Goal: Task Accomplishment & Management: Use online tool/utility

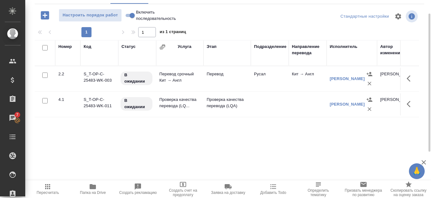
scroll to position [54, 0]
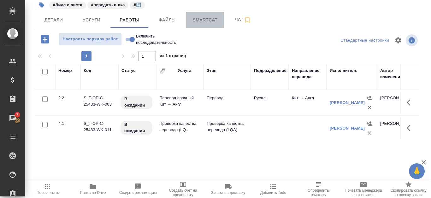
click at [212, 24] on span "Smartcat" at bounding box center [205, 20] width 30 height 8
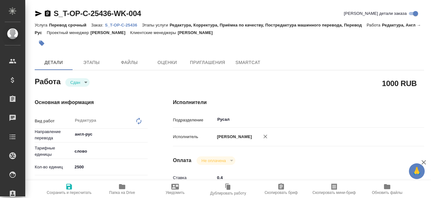
type textarea "x"
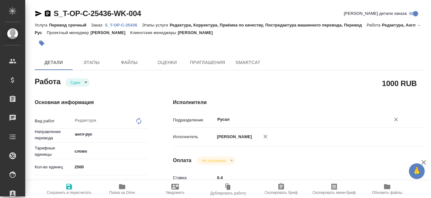
type textarea "x"
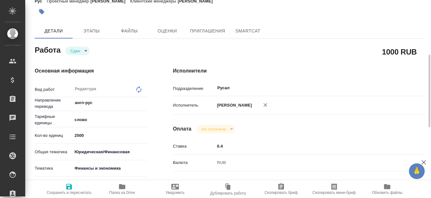
scroll to position [63, 0]
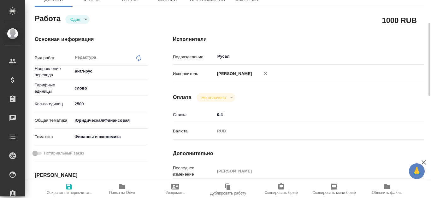
type textarea "x"
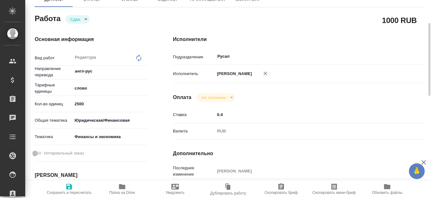
scroll to position [340, 0]
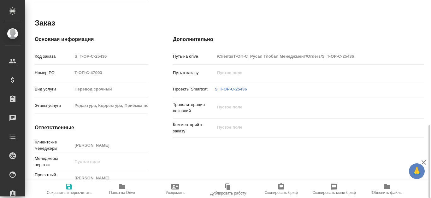
type textarea "x"
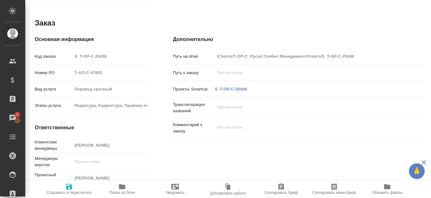
scroll to position [0, 0]
